Goal: Information Seeking & Learning: Learn about a topic

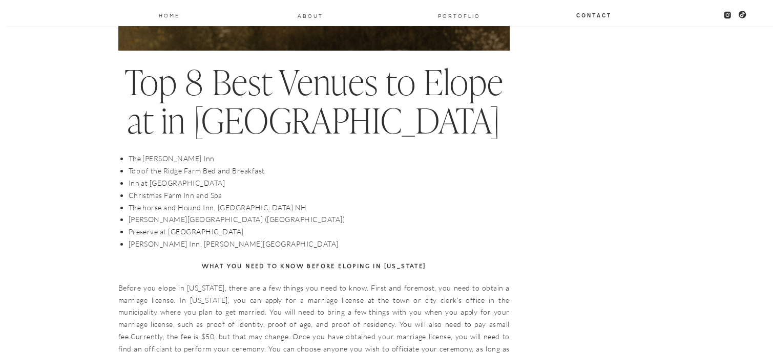
scroll to position [3408, 0]
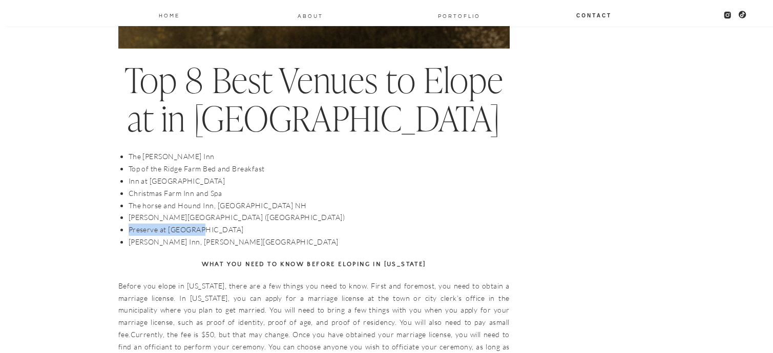
drag, startPoint x: 203, startPoint y: 228, endPoint x: 129, endPoint y: 231, distance: 74.3
click at [129, 231] on li "Preserve at [GEOGRAPHIC_DATA]" at bounding box center [319, 230] width 381 height 12
copy li "Preserve at [GEOGRAPHIC_DATA]"
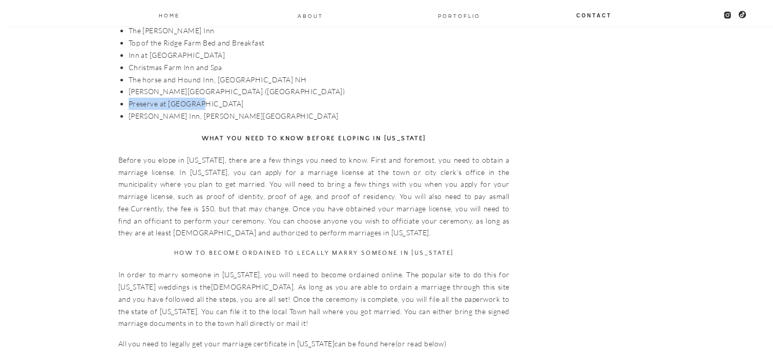
scroll to position [3530, 0]
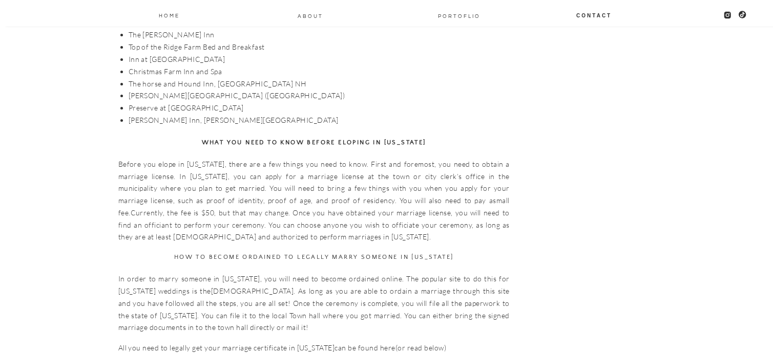
click at [203, 48] on li "Top of the Ridge Farm Bed and Breakfast" at bounding box center [319, 47] width 381 height 12
copy ul "Top of the Ridge Farm Bed and Breakfast"
drag, startPoint x: 192, startPoint y: 59, endPoint x: 124, endPoint y: 62, distance: 67.7
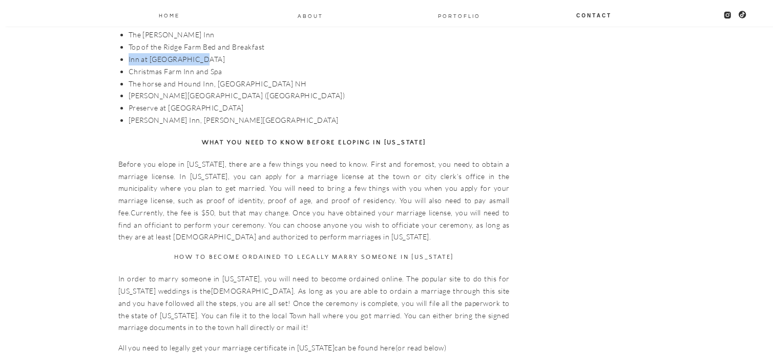
copy li "Inn at [GEOGRAPHIC_DATA]"
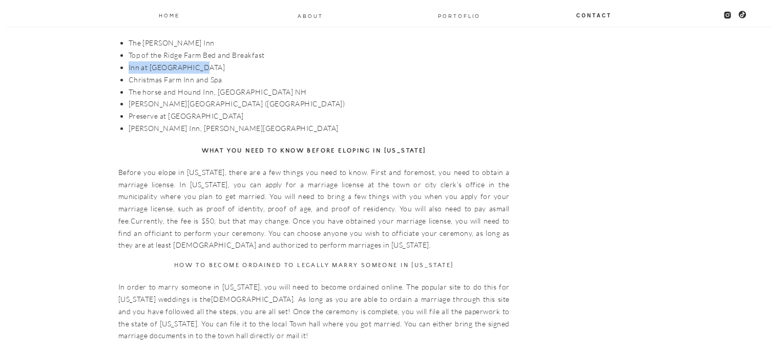
scroll to position [3518, 0]
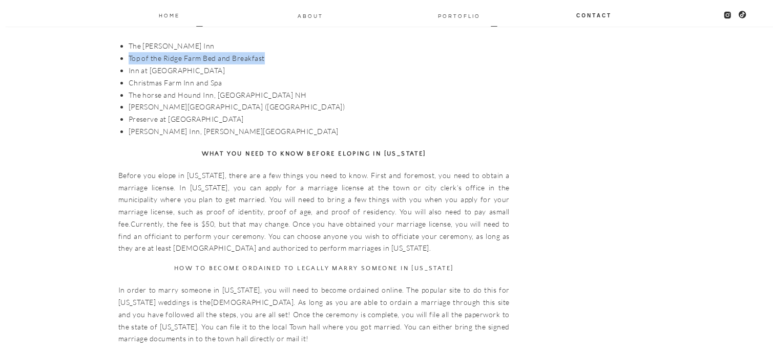
drag, startPoint x: 268, startPoint y: 59, endPoint x: 127, endPoint y: 56, distance: 140.8
copy li "Top of the Ridge Farm Bed and Breakfast"
drag, startPoint x: 184, startPoint y: 42, endPoint x: 129, endPoint y: 47, distance: 55.4
click at [129, 47] on li "The [PERSON_NAME] Inn" at bounding box center [319, 46] width 381 height 12
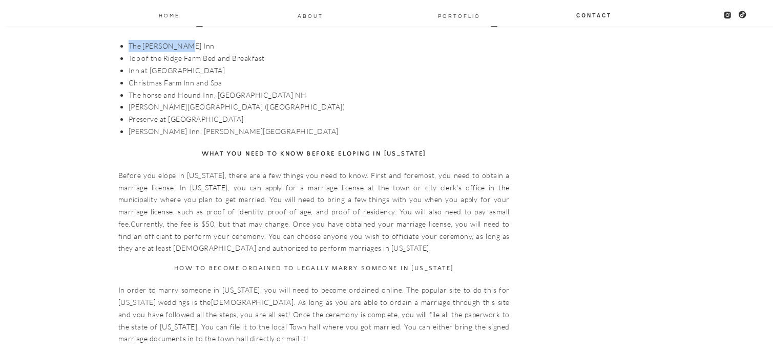
copy li "The [PERSON_NAME] Inn"
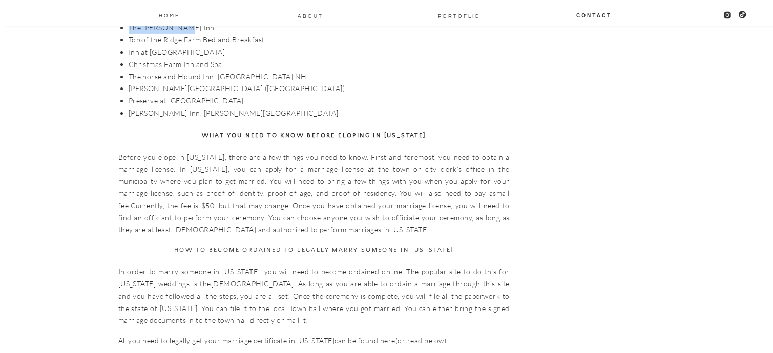
scroll to position [3537, 0]
drag, startPoint x: 220, startPoint y: 110, endPoint x: 130, endPoint y: 111, distance: 90.1
click at [130, 111] on li "[PERSON_NAME] Inn, [PERSON_NAME][GEOGRAPHIC_DATA]" at bounding box center [319, 113] width 381 height 12
copy li "[PERSON_NAME] Inn, [PERSON_NAME][GEOGRAPHIC_DATA]"
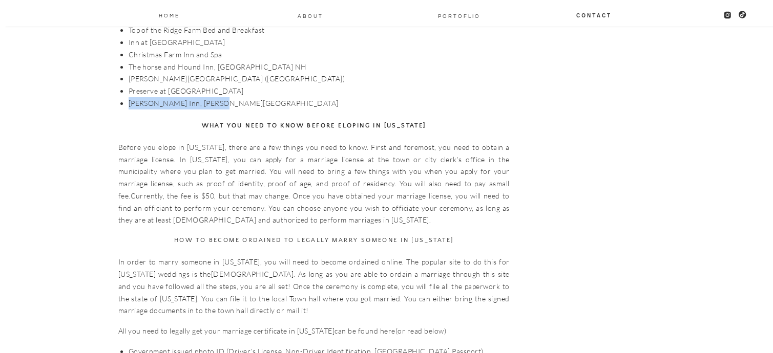
scroll to position [3546, 0]
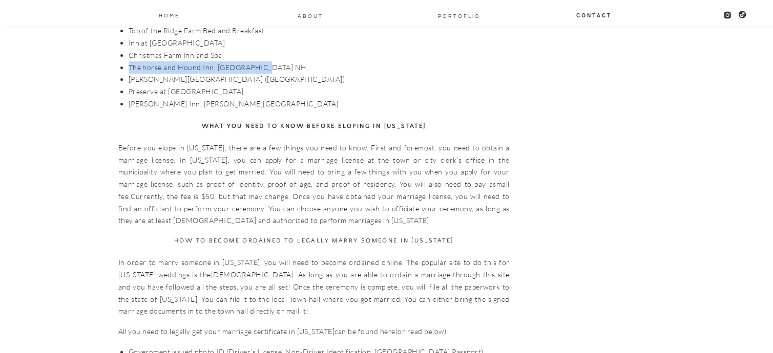
drag, startPoint x: 263, startPoint y: 65, endPoint x: 127, endPoint y: 67, distance: 135.2
copy li "The horse and Hound Inn, [GEOGRAPHIC_DATA] NH"
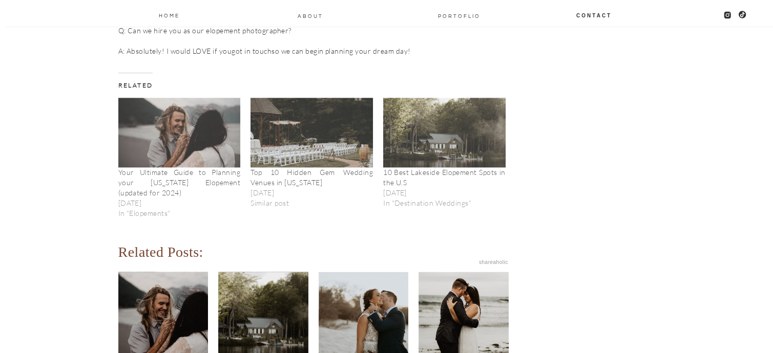
scroll to position [5133, 0]
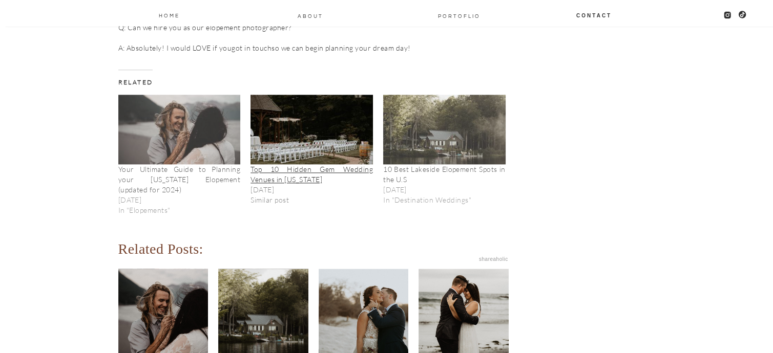
click at [270, 165] on link "Top 10 Hidden Gem Wedding Venues in [US_STATE]" at bounding box center [311, 174] width 122 height 19
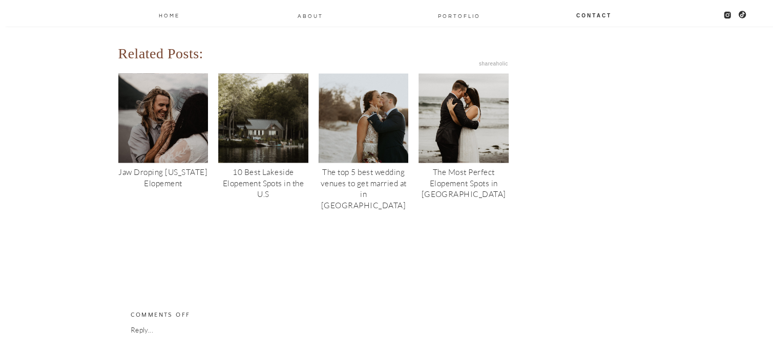
scroll to position [5330, 0]
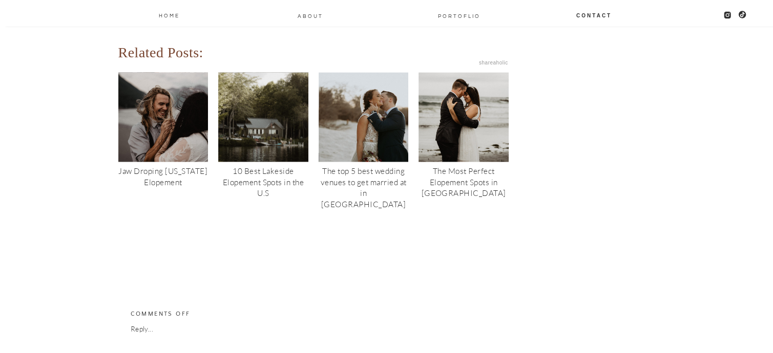
click at [270, 166] on div "10 Best Lakeside Elopement Spots in the U.S" at bounding box center [263, 182] width 90 height 33
